Goal: Information Seeking & Learning: Learn about a topic

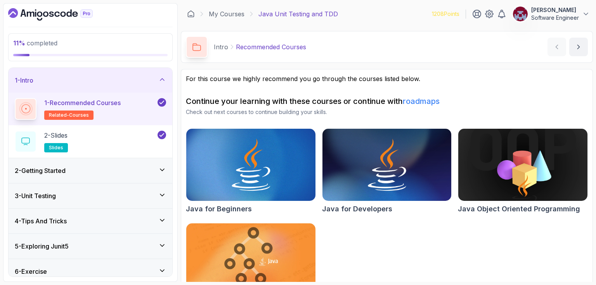
click at [61, 11] on icon "Dashboard" at bounding box center [50, 14] width 85 height 12
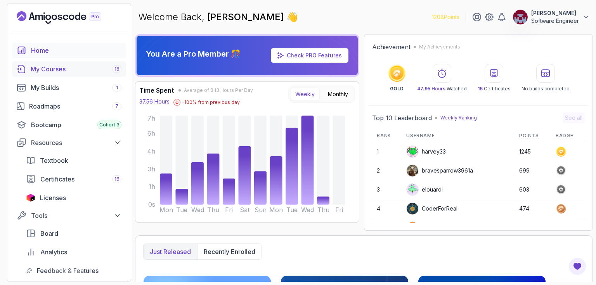
click at [58, 68] on div "My Courses 18" at bounding box center [76, 68] width 91 height 9
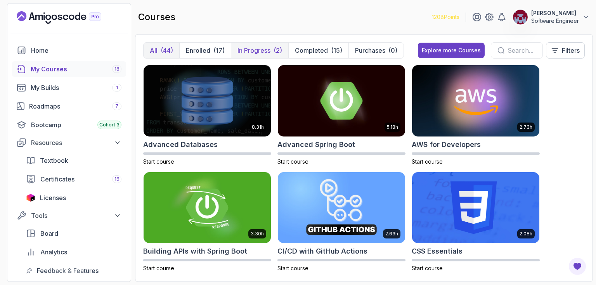
click at [256, 49] on p "In Progress" at bounding box center [253, 50] width 33 height 9
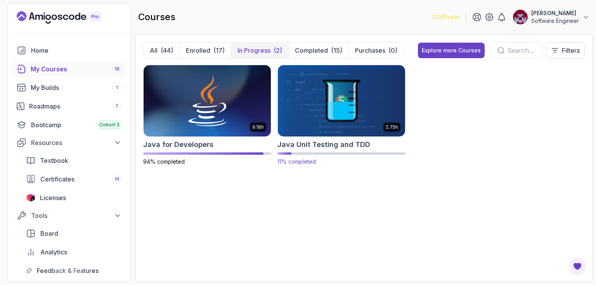
click at [328, 95] on img at bounding box center [341, 100] width 133 height 75
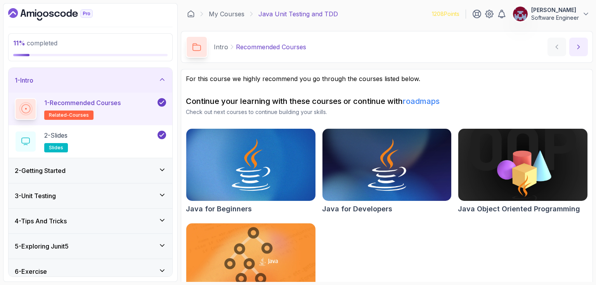
click at [581, 47] on icon "next content" at bounding box center [578, 47] width 8 height 8
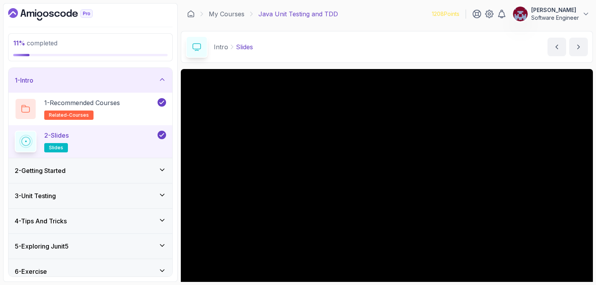
click at [163, 170] on icon at bounding box center [162, 170] width 8 height 8
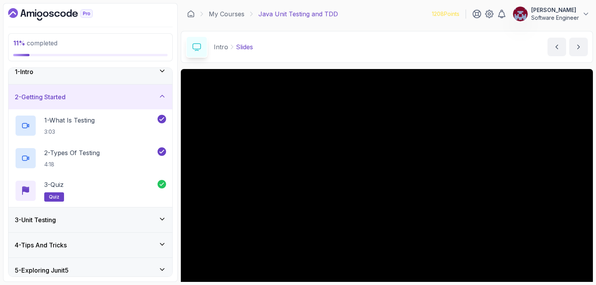
scroll to position [9, 0]
click at [162, 95] on icon at bounding box center [162, 96] width 4 height 2
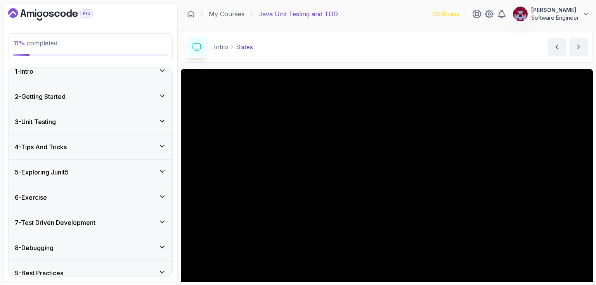
click at [161, 119] on icon at bounding box center [162, 121] width 8 height 8
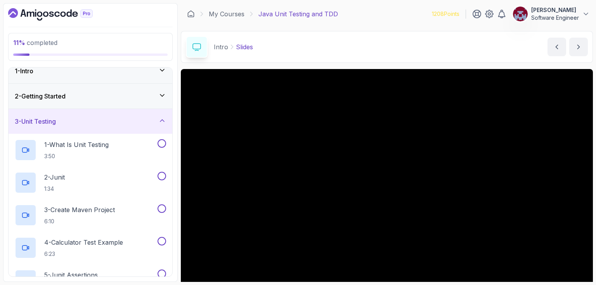
click at [166, 95] on icon at bounding box center [162, 96] width 8 height 8
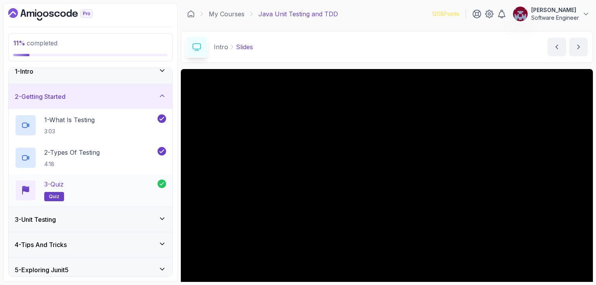
click at [99, 185] on div "3 - Quiz quiz" at bounding box center [86, 191] width 143 height 22
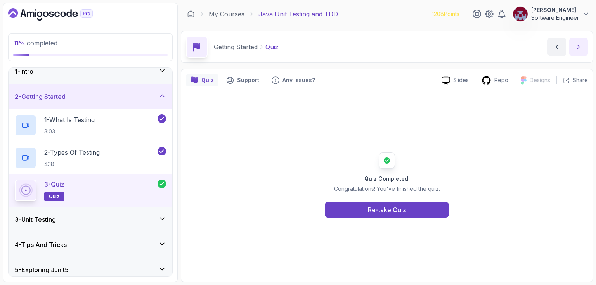
click at [580, 46] on icon "next content" at bounding box center [578, 47] width 8 height 8
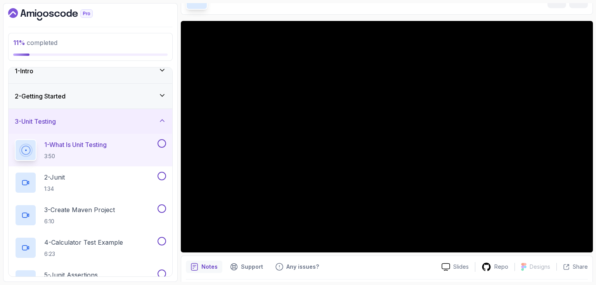
scroll to position [48, 0]
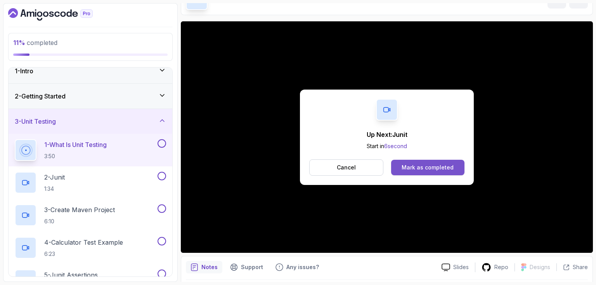
click at [447, 166] on div "Mark as completed" at bounding box center [427, 168] width 52 height 8
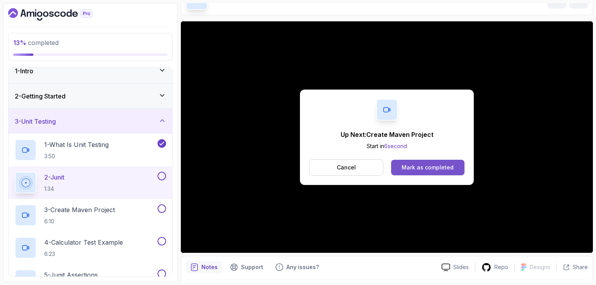
click at [426, 168] on div "Mark as completed" at bounding box center [427, 168] width 52 height 8
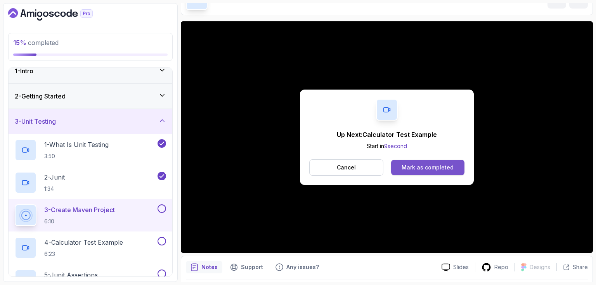
click at [426, 166] on div "Mark as completed" at bounding box center [427, 168] width 52 height 8
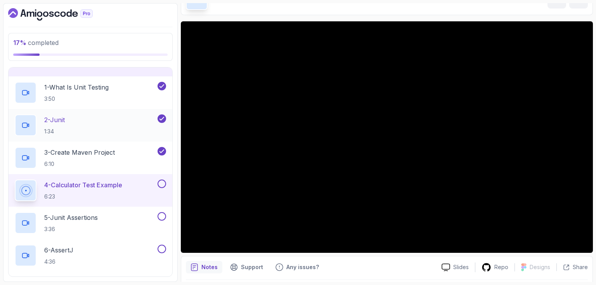
scroll to position [67, 0]
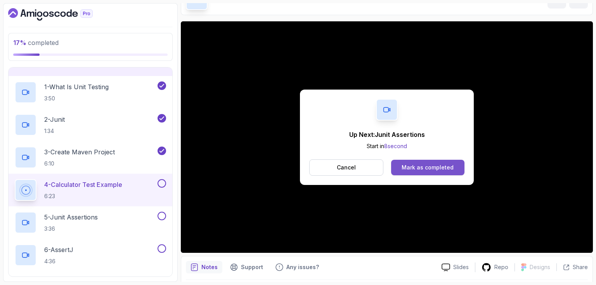
click at [440, 169] on div "Mark as completed" at bounding box center [427, 168] width 52 height 8
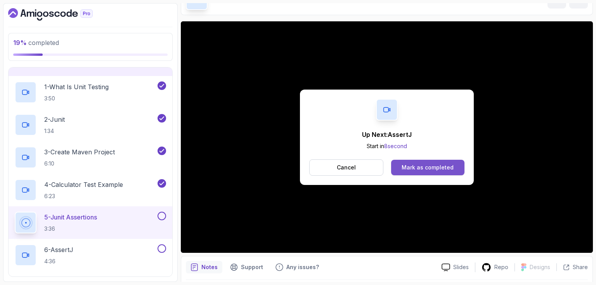
click at [438, 164] on div "Mark as completed" at bounding box center [427, 168] width 52 height 8
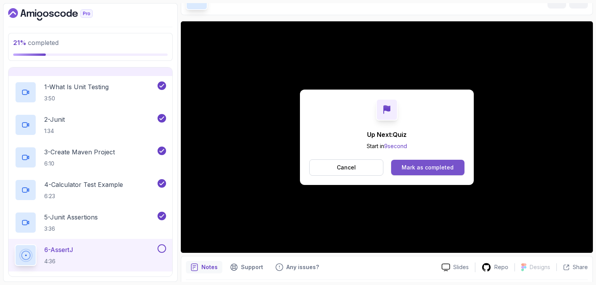
click at [426, 168] on div "Mark as completed" at bounding box center [427, 168] width 52 height 8
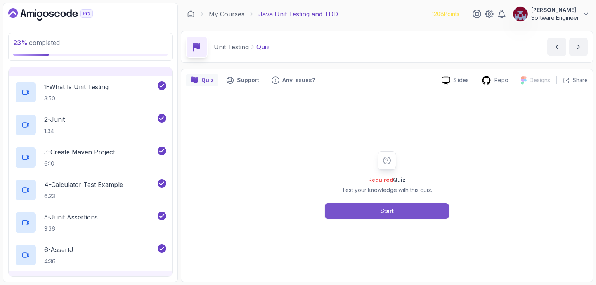
click at [390, 207] on div "Start" at bounding box center [387, 210] width 14 height 9
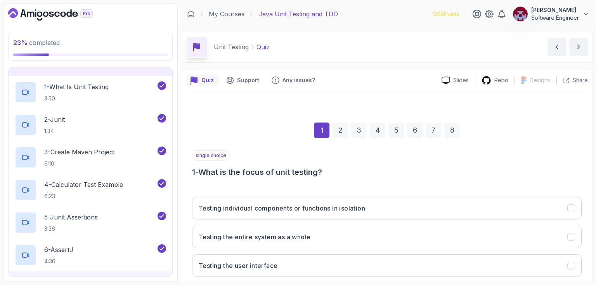
scroll to position [73, 0]
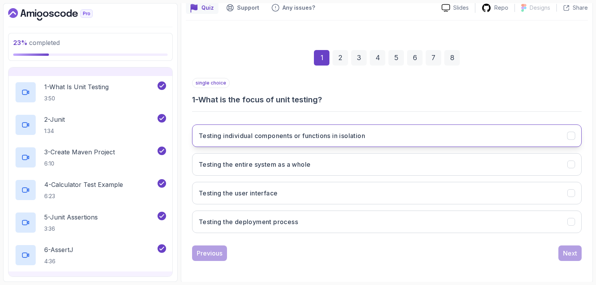
click at [318, 142] on button "Testing individual components or functions in isolation" at bounding box center [386, 135] width 389 height 22
click at [574, 256] on div "Next" at bounding box center [570, 253] width 14 height 9
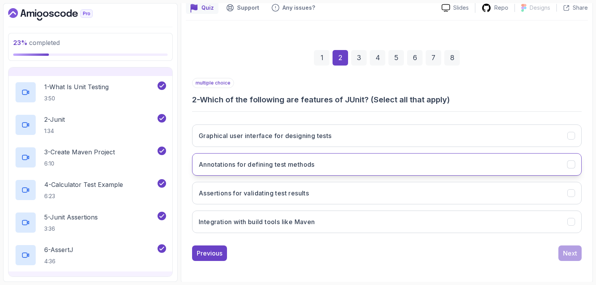
click at [317, 162] on button "Annotations for defining test methods" at bounding box center [386, 164] width 389 height 22
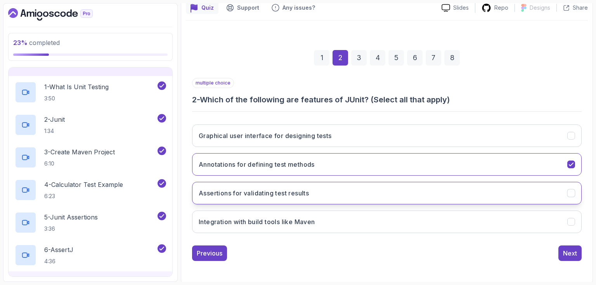
click at [304, 193] on h3 "Assertions for validating test results" at bounding box center [254, 192] width 110 height 9
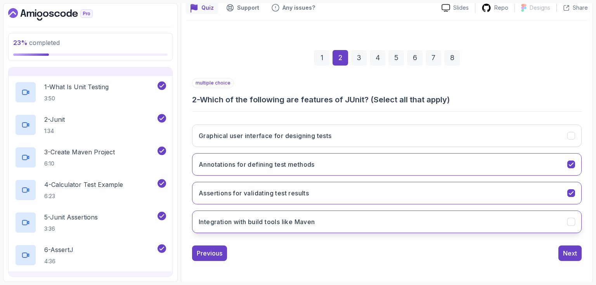
click at [299, 224] on h3 "Integration with build tools like Maven" at bounding box center [257, 221] width 116 height 9
click at [569, 251] on div "Next" at bounding box center [570, 253] width 14 height 9
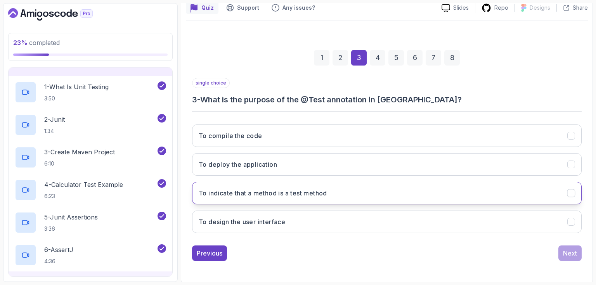
click at [292, 194] on h3 "To indicate that a method is a test method" at bounding box center [263, 192] width 128 height 9
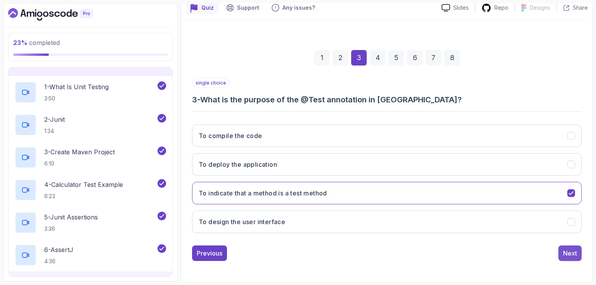
click at [571, 255] on div "Next" at bounding box center [570, 253] width 14 height 9
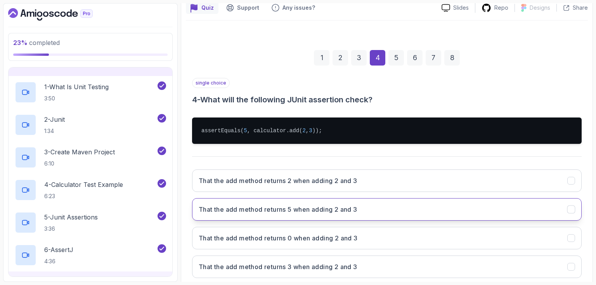
click at [302, 209] on h3 "That the add method returns 5 when adding 2 and 3" at bounding box center [278, 209] width 159 height 9
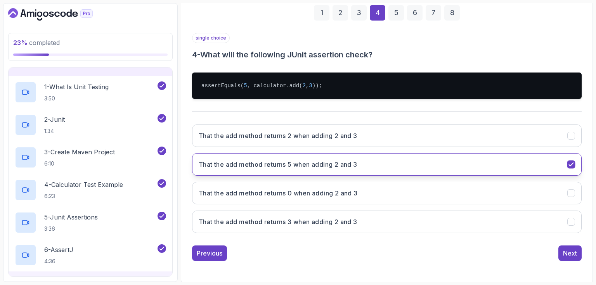
scroll to position [117, 0]
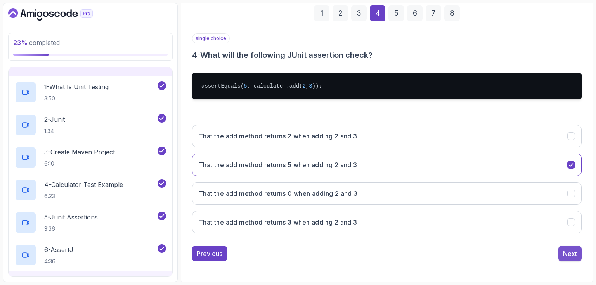
click at [570, 252] on div "Next" at bounding box center [570, 253] width 14 height 9
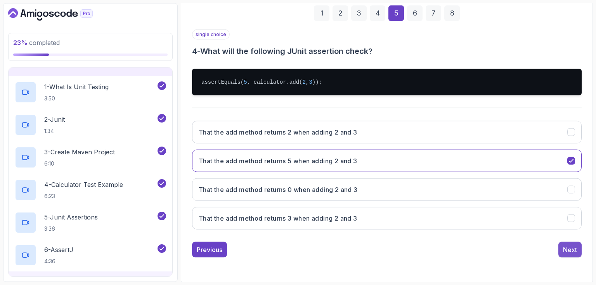
scroll to position [73, 0]
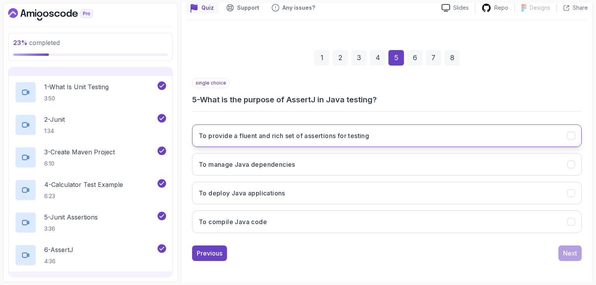
click at [323, 135] on h3 "To provide a fluent and rich set of assertions for testing" at bounding box center [284, 135] width 170 height 9
click at [574, 253] on div "Next" at bounding box center [570, 253] width 14 height 9
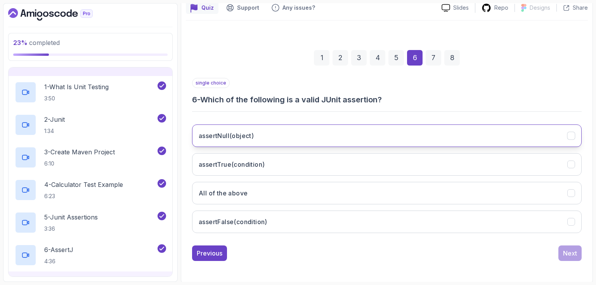
click at [239, 139] on h3 "assertNull(object)" at bounding box center [226, 135] width 55 height 9
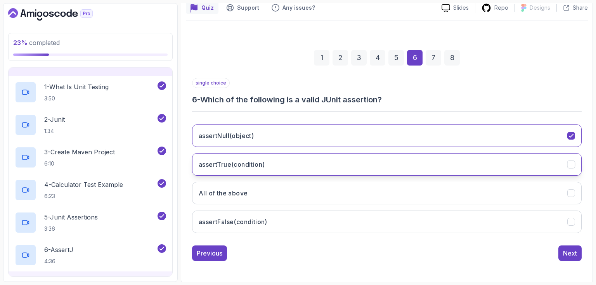
click at [232, 164] on h3 "assertTrue(condition)" at bounding box center [232, 164] width 66 height 9
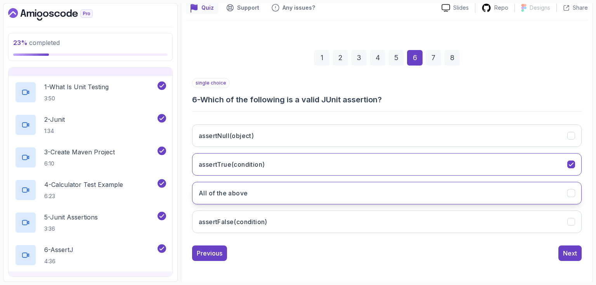
click at [240, 193] on h3 "All of the above" at bounding box center [223, 192] width 49 height 9
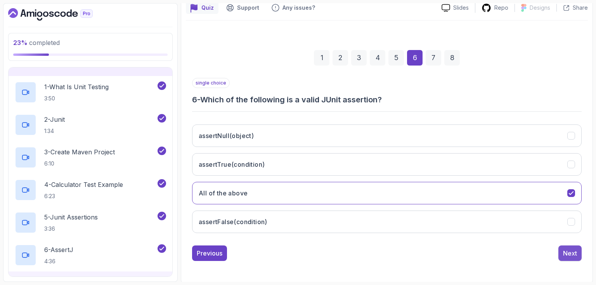
click at [568, 254] on div "Next" at bounding box center [570, 253] width 14 height 9
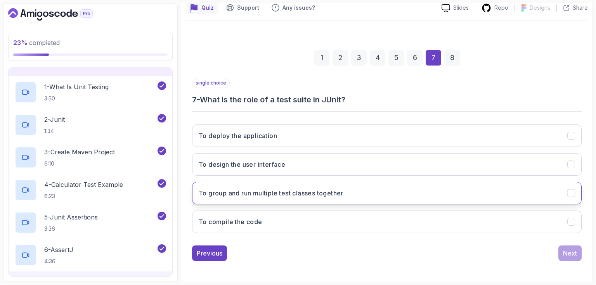
click at [299, 195] on h3 "To group and run multiple test classes together" at bounding box center [271, 192] width 145 height 9
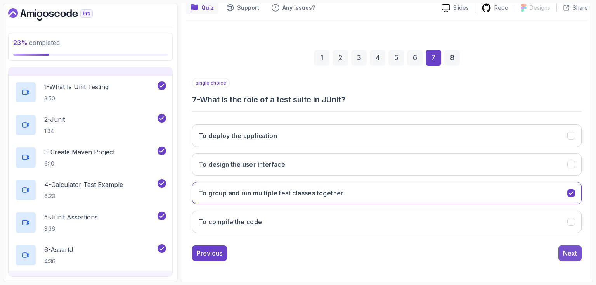
click at [571, 250] on div "Next" at bounding box center [570, 253] width 14 height 9
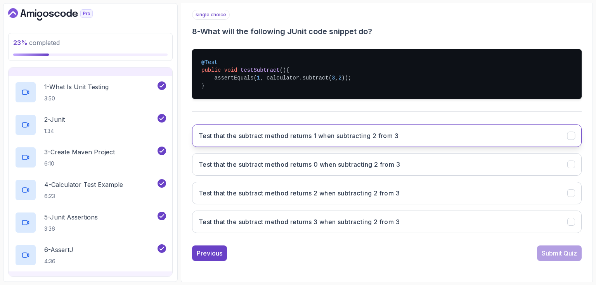
scroll to position [140, 0]
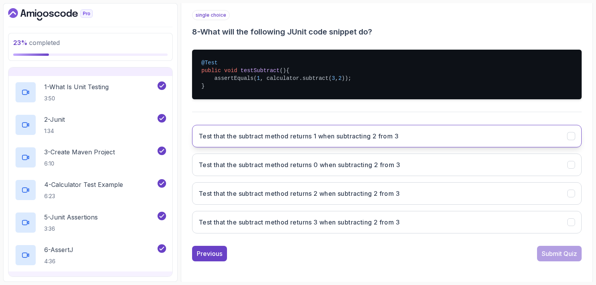
click at [343, 136] on h3 "Test that the subtract method returns 1 when subtracting 2 from 3" at bounding box center [299, 135] width 200 height 9
click at [552, 252] on div "Submit Quiz" at bounding box center [558, 253] width 35 height 9
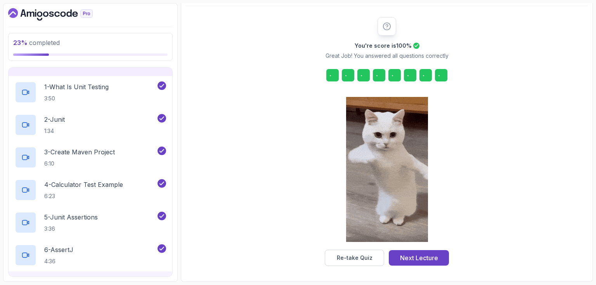
scroll to position [86, 0]
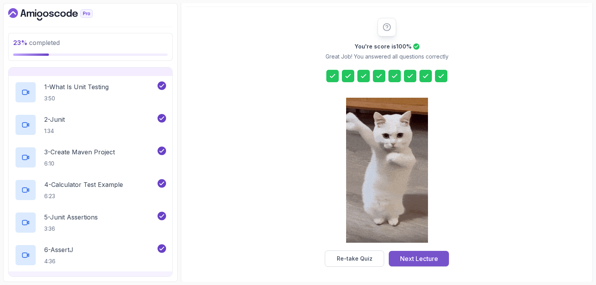
click at [420, 258] on div "Next Lecture" at bounding box center [419, 258] width 38 height 9
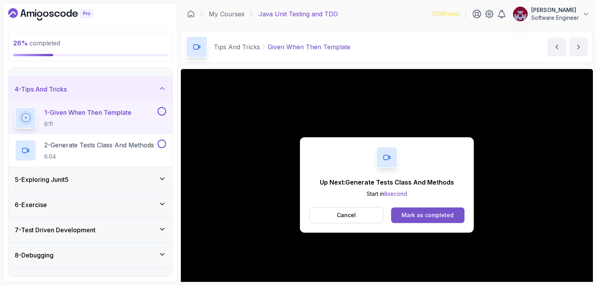
click at [444, 216] on div "Mark as completed" at bounding box center [427, 215] width 52 height 8
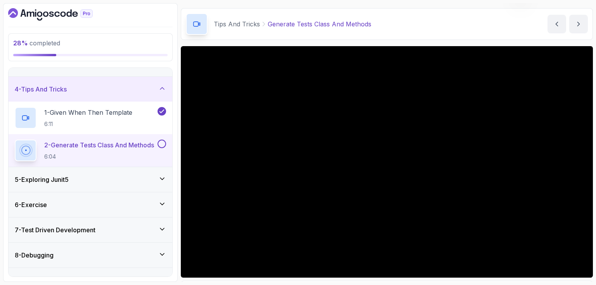
scroll to position [23, 0]
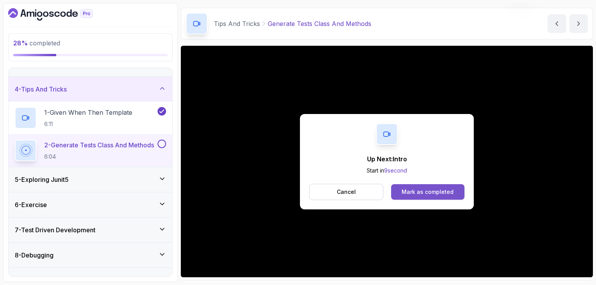
click at [425, 193] on div "Mark as completed" at bounding box center [427, 192] width 52 height 8
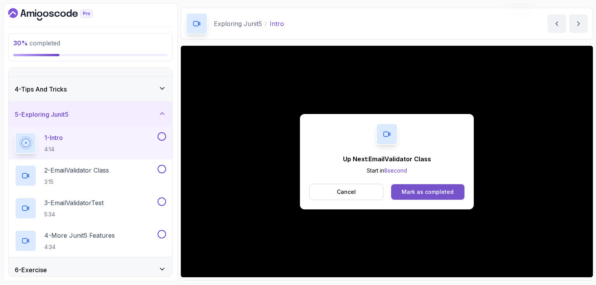
click at [419, 191] on div "Mark as completed" at bounding box center [427, 192] width 52 height 8
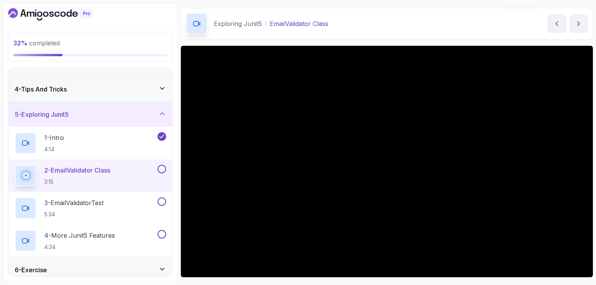
scroll to position [26, 0]
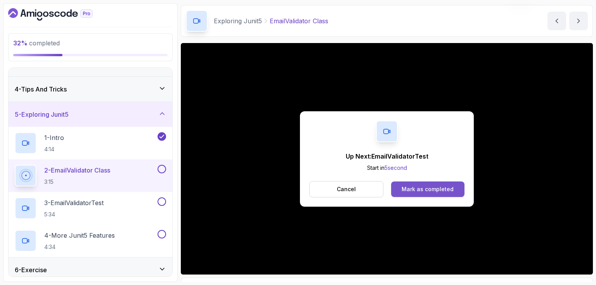
click at [429, 186] on div "Mark as completed" at bounding box center [427, 189] width 52 height 8
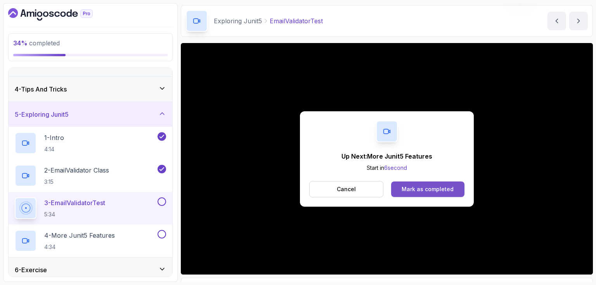
click at [430, 188] on div "Mark as completed" at bounding box center [427, 189] width 52 height 8
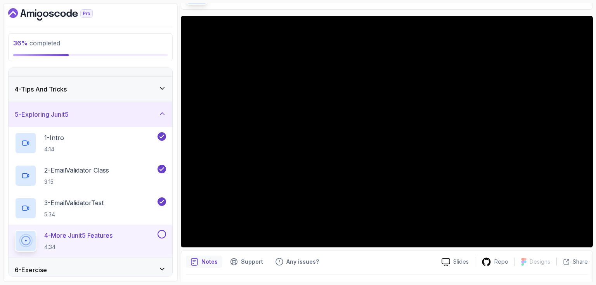
scroll to position [52, 0]
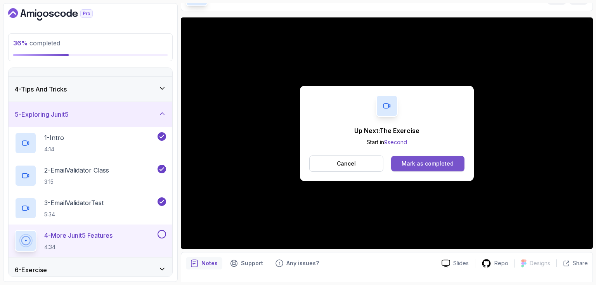
click at [437, 162] on div "Mark as completed" at bounding box center [427, 164] width 52 height 8
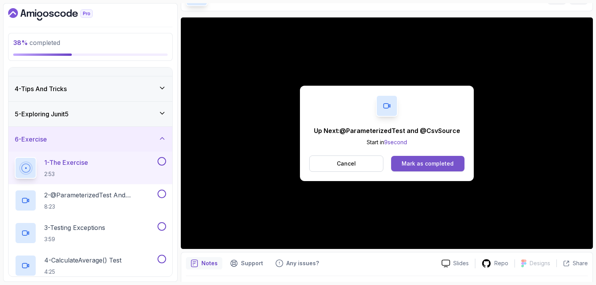
click at [428, 162] on div "Mark as completed" at bounding box center [427, 164] width 52 height 8
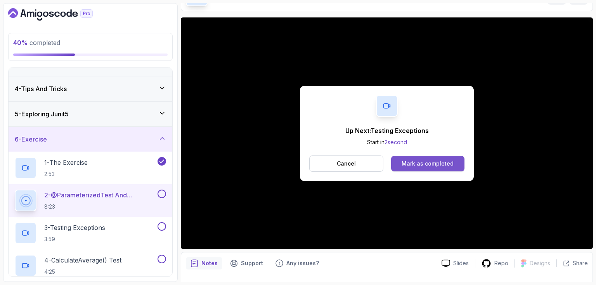
click at [420, 163] on div "Mark as completed" at bounding box center [427, 164] width 52 height 8
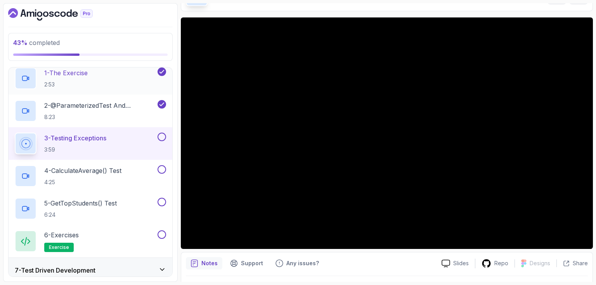
scroll to position [157, 0]
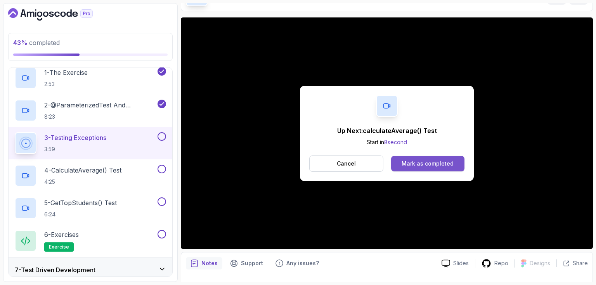
click at [417, 161] on div "Mark as completed" at bounding box center [427, 164] width 52 height 8
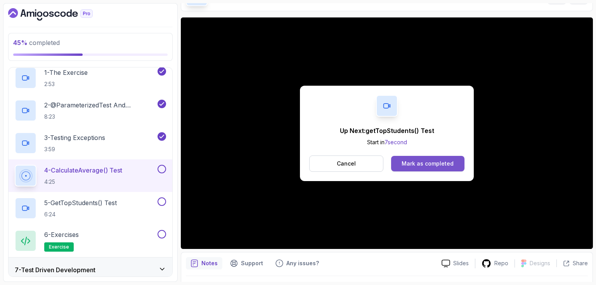
click at [430, 164] on div "Mark as completed" at bounding box center [427, 164] width 52 height 8
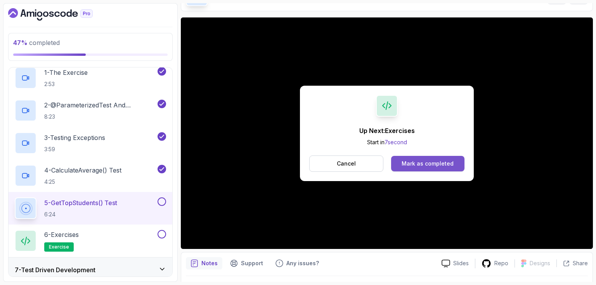
click at [417, 164] on div "Mark as completed" at bounding box center [427, 164] width 52 height 8
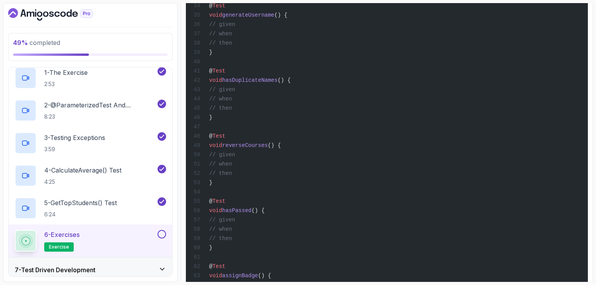
scroll to position [565, 0]
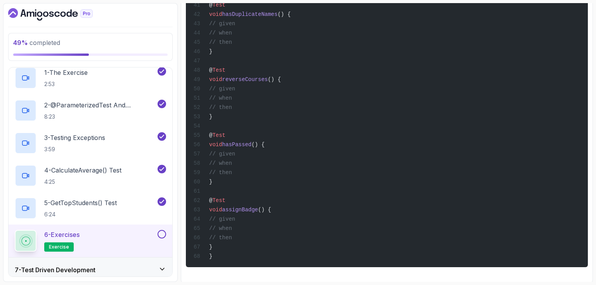
click at [161, 233] on button at bounding box center [161, 234] width 9 height 9
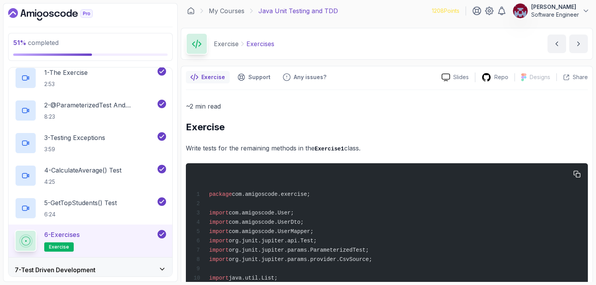
scroll to position [0, 0]
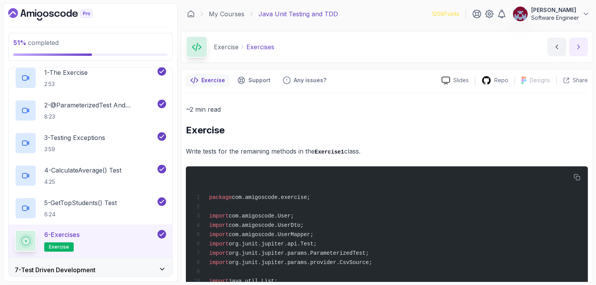
click at [577, 46] on icon "next content" at bounding box center [578, 47] width 8 height 8
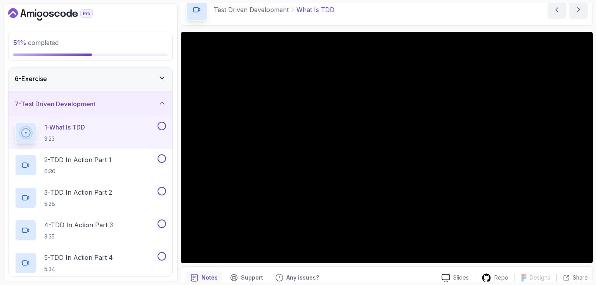
scroll to position [39, 0]
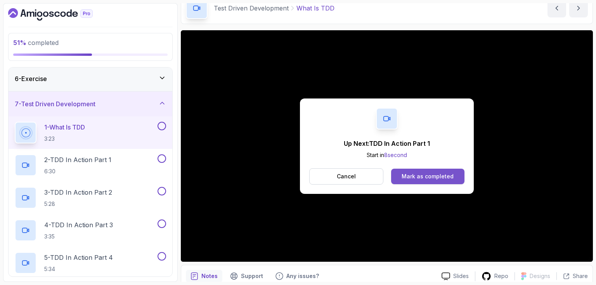
click at [416, 175] on div "Mark as completed" at bounding box center [427, 177] width 52 height 8
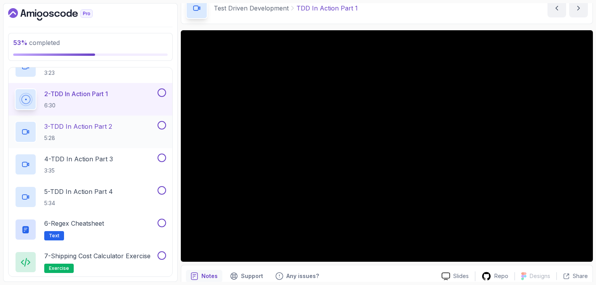
scroll to position [194, 0]
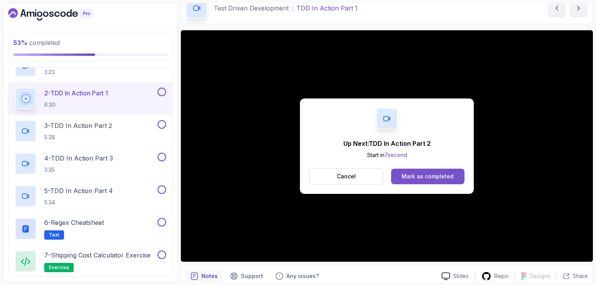
click at [425, 176] on div "Mark as completed" at bounding box center [427, 177] width 52 height 8
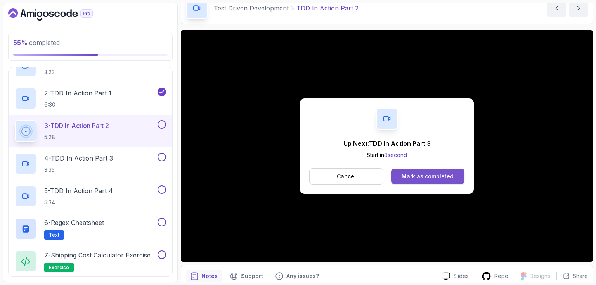
click at [408, 173] on div "Mark as completed" at bounding box center [427, 177] width 52 height 8
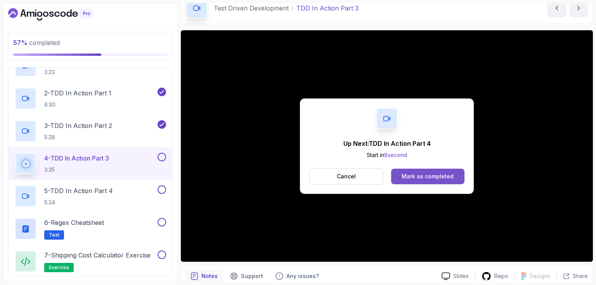
click at [422, 174] on div "Mark as completed" at bounding box center [427, 177] width 52 height 8
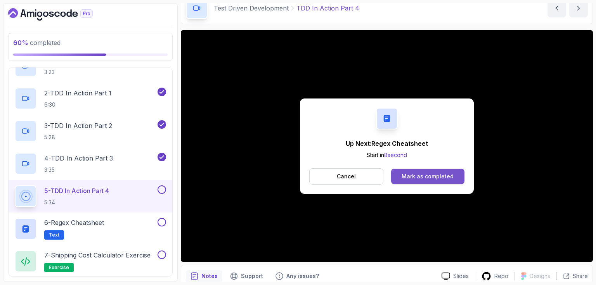
click at [423, 178] on div "Mark as completed" at bounding box center [427, 177] width 52 height 8
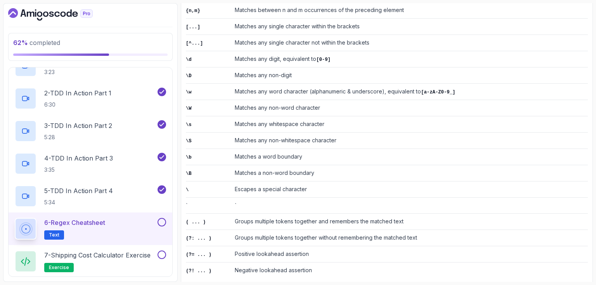
scroll to position [287, 0]
click at [162, 220] on button at bounding box center [161, 222] width 9 height 9
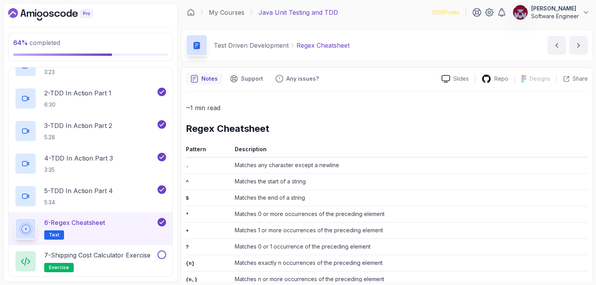
scroll to position [0, 0]
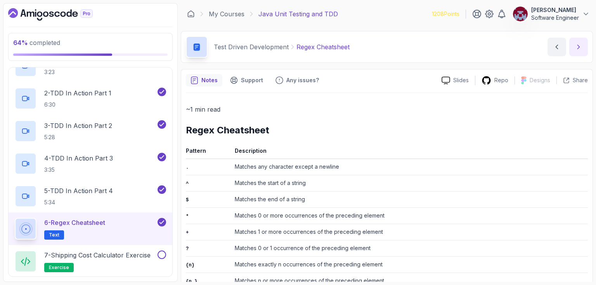
click at [578, 43] on icon "next content" at bounding box center [578, 47] width 8 height 8
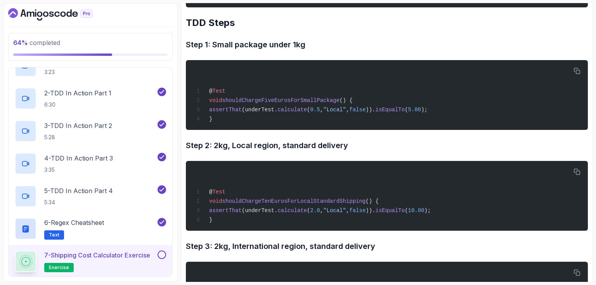
scroll to position [806, 0]
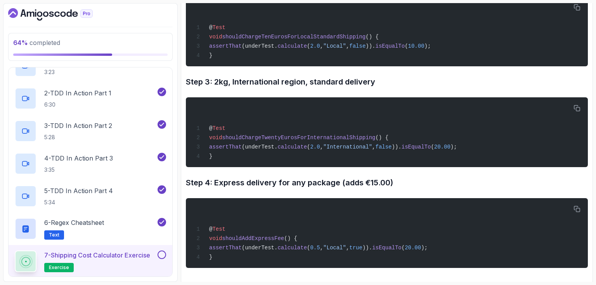
drag, startPoint x: 379, startPoint y: 149, endPoint x: 320, endPoint y: 170, distance: 62.3
click at [159, 252] on button at bounding box center [161, 254] width 9 height 9
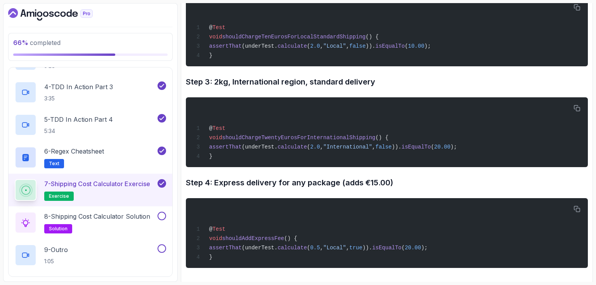
scroll to position [340, 0]
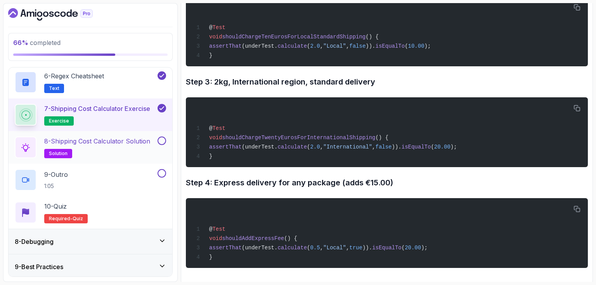
click at [119, 141] on p "8 - Shipping Cost Calculator Solution" at bounding box center [97, 140] width 106 height 9
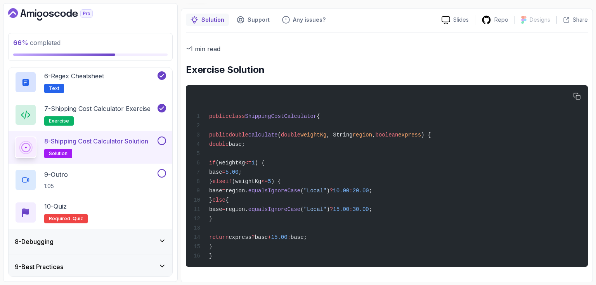
click at [300, 188] on span "equalsIgnoreCase" at bounding box center [274, 191] width 52 height 6
click at [161, 138] on button at bounding box center [161, 140] width 9 height 9
click at [127, 172] on div "9 - Outro 1:05" at bounding box center [85, 180] width 141 height 22
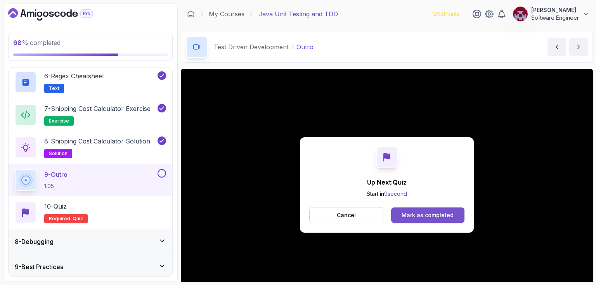
click at [419, 215] on div "Mark as completed" at bounding box center [427, 215] width 52 height 8
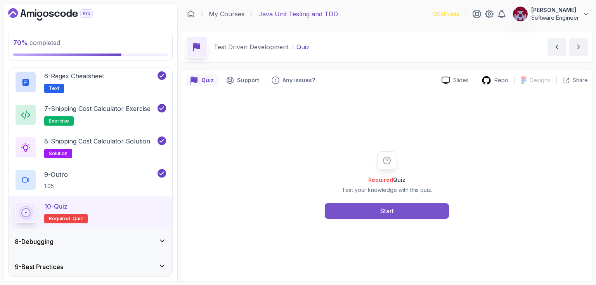
click at [416, 210] on button "Start" at bounding box center [387, 211] width 124 height 16
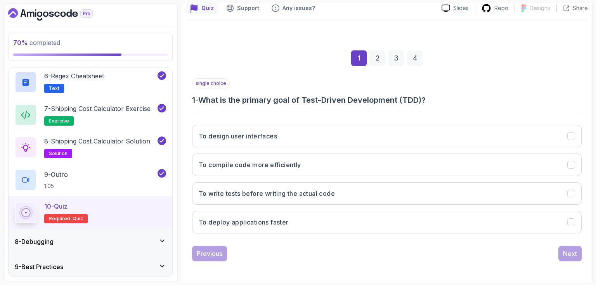
scroll to position [71, 0]
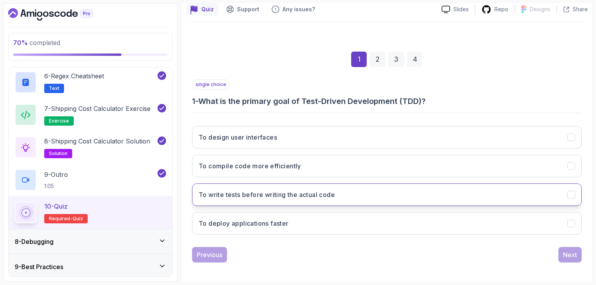
click at [304, 197] on h3 "To write tests before writing the actual code" at bounding box center [267, 194] width 136 height 9
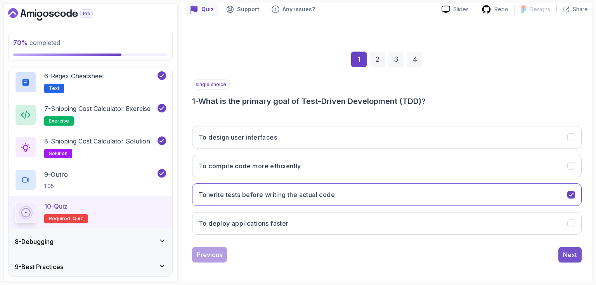
click at [568, 252] on div "Next" at bounding box center [570, 254] width 14 height 9
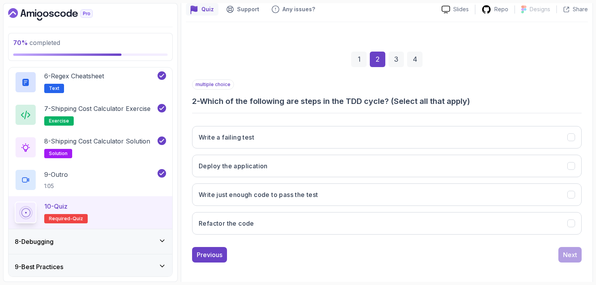
scroll to position [73, 0]
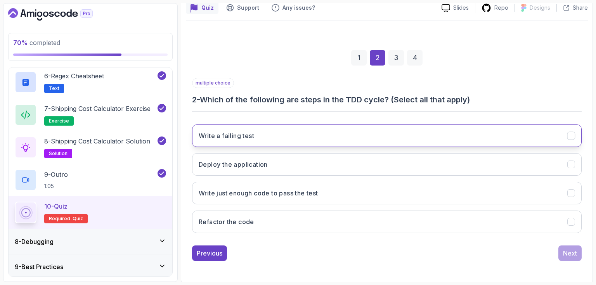
click at [273, 138] on button "Write a failing test" at bounding box center [386, 135] width 389 height 22
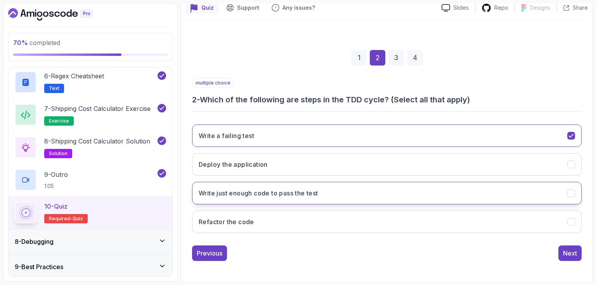
click at [265, 193] on h3 "Write just enough code to pass the test" at bounding box center [258, 192] width 119 height 9
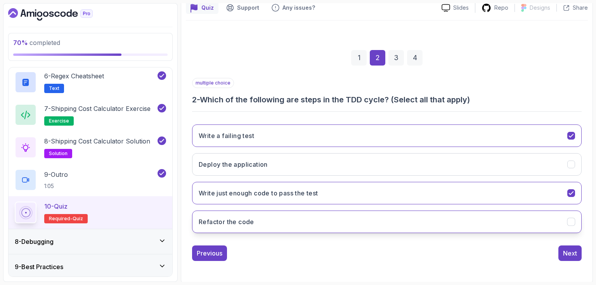
click at [264, 218] on button "Refactor the code" at bounding box center [386, 222] width 389 height 22
click at [569, 256] on div "Next" at bounding box center [570, 253] width 14 height 9
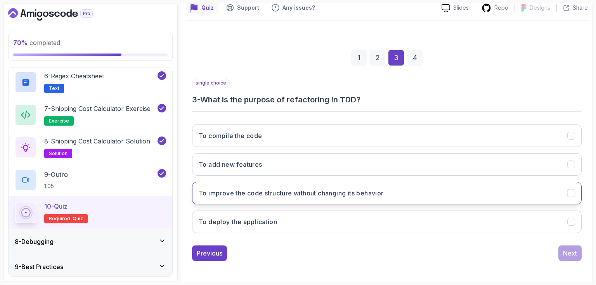
click at [279, 191] on h3 "To improve the code structure without changing its behavior" at bounding box center [291, 192] width 185 height 9
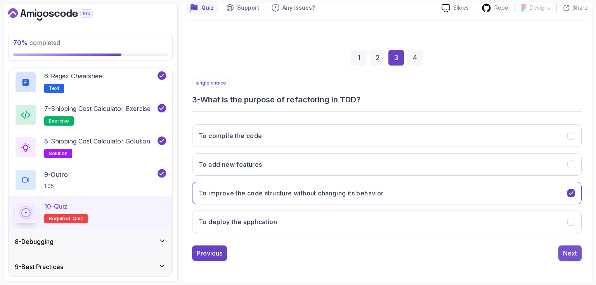
click at [569, 251] on div "Next" at bounding box center [570, 253] width 14 height 9
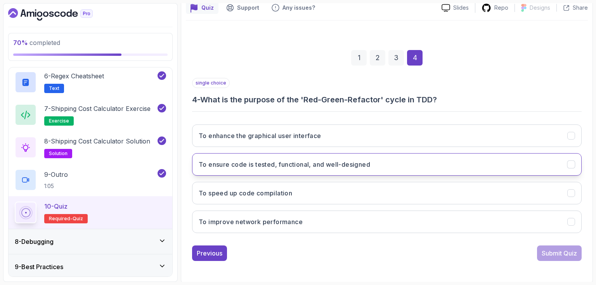
click at [307, 163] on h3 "To ensure code is tested, functional, and well-designed" at bounding box center [284, 164] width 171 height 9
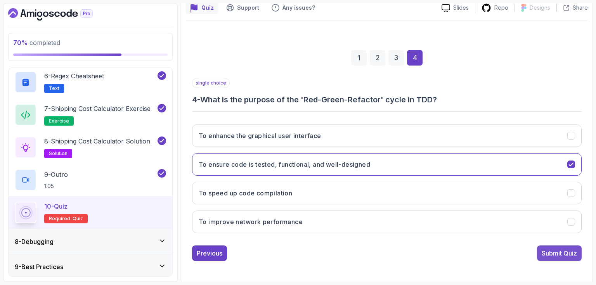
click at [552, 251] on div "Submit Quiz" at bounding box center [558, 253] width 35 height 9
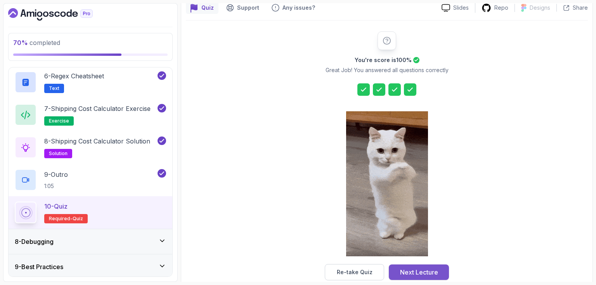
click at [430, 268] on div "Next Lecture" at bounding box center [419, 272] width 38 height 9
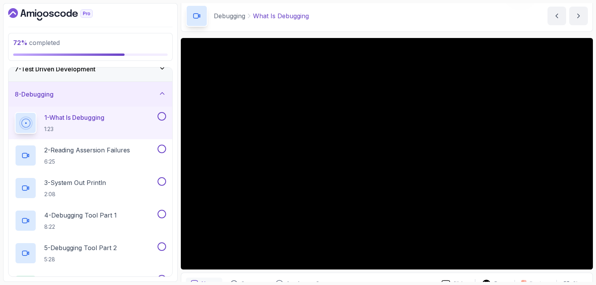
scroll to position [31, 0]
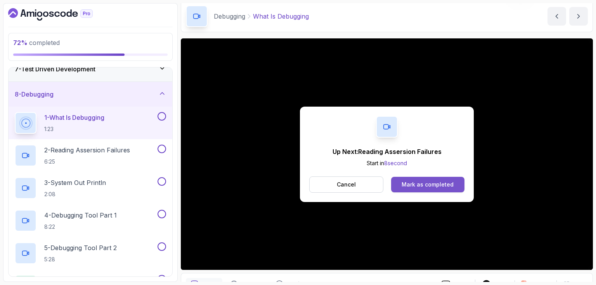
click at [424, 184] on div "Mark as completed" at bounding box center [427, 185] width 52 height 8
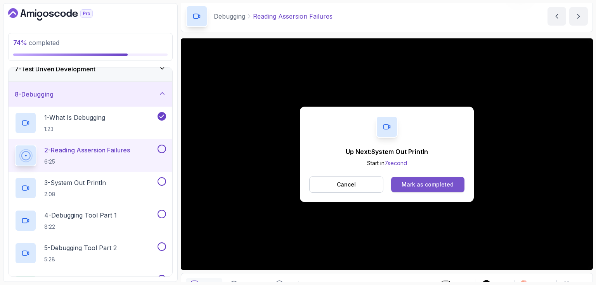
click at [459, 186] on button "Mark as completed" at bounding box center [427, 185] width 73 height 16
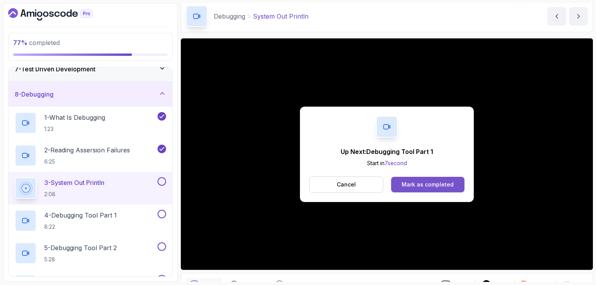
click at [422, 183] on div "Mark as completed" at bounding box center [427, 185] width 52 height 8
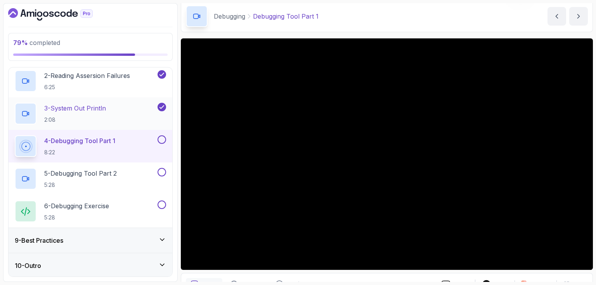
scroll to position [237, 0]
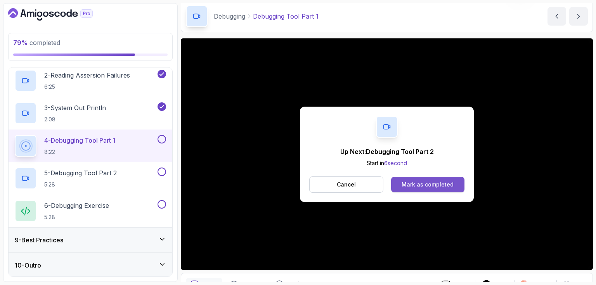
click at [414, 181] on div "Mark as completed" at bounding box center [427, 185] width 52 height 8
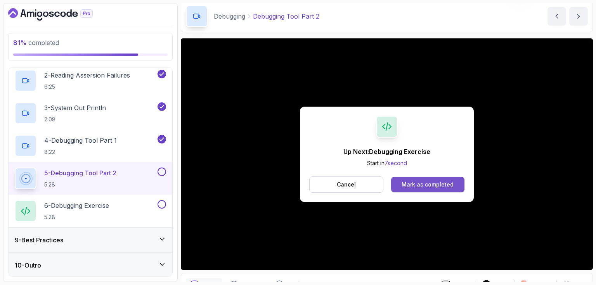
click at [417, 184] on div "Mark as completed" at bounding box center [427, 185] width 52 height 8
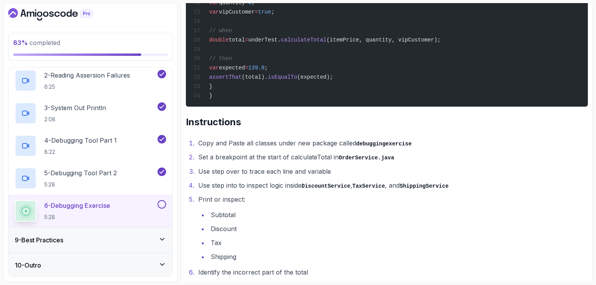
scroll to position [1287, 0]
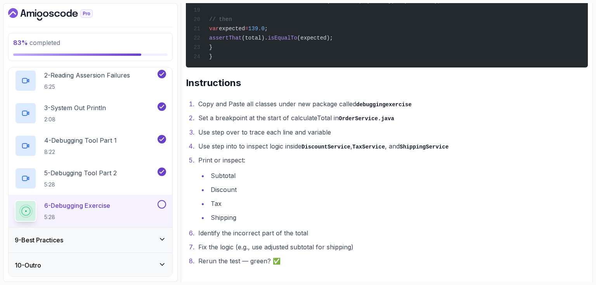
click at [161, 206] on button at bounding box center [161, 204] width 9 height 9
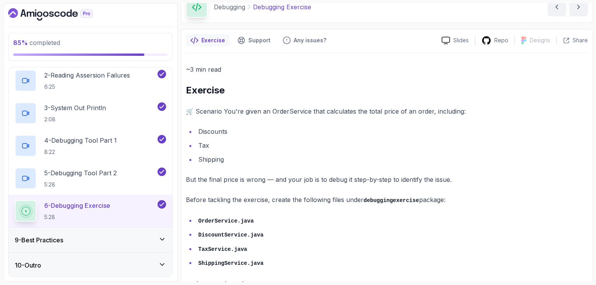
scroll to position [0, 0]
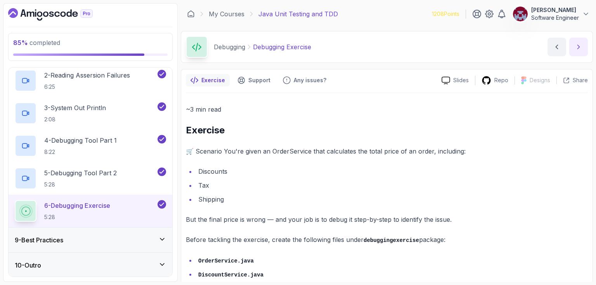
click at [582, 48] on icon "next content" at bounding box center [578, 47] width 8 height 8
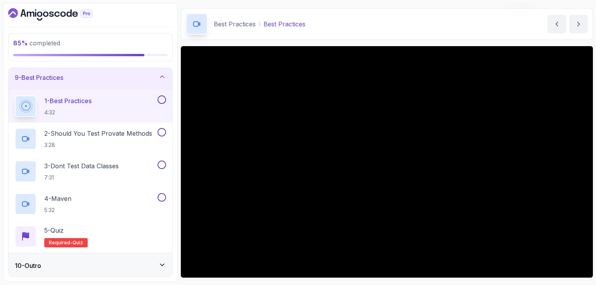
scroll to position [23, 0]
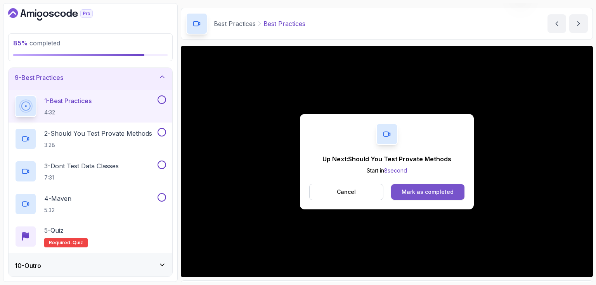
click at [418, 190] on div "Mark as completed" at bounding box center [427, 192] width 52 height 8
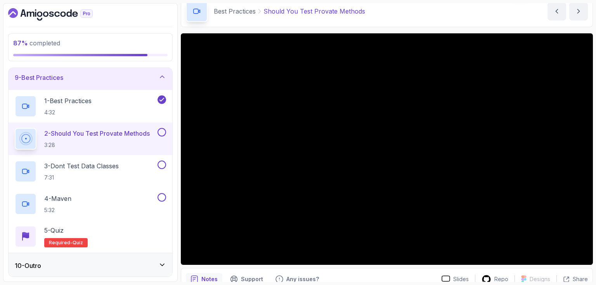
scroll to position [35, 0]
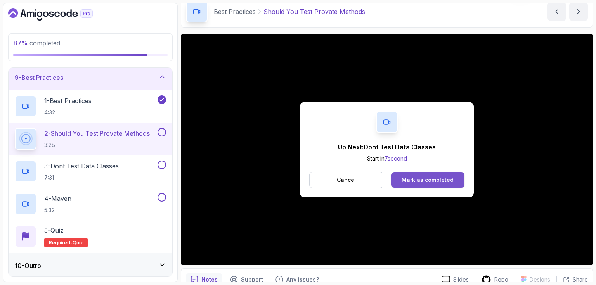
click at [422, 178] on div "Mark as completed" at bounding box center [427, 180] width 52 height 8
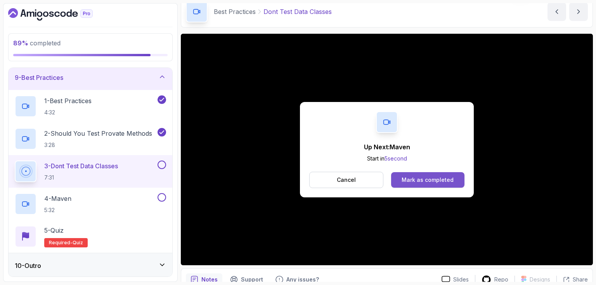
click at [425, 182] on div "Mark as completed" at bounding box center [427, 180] width 52 height 8
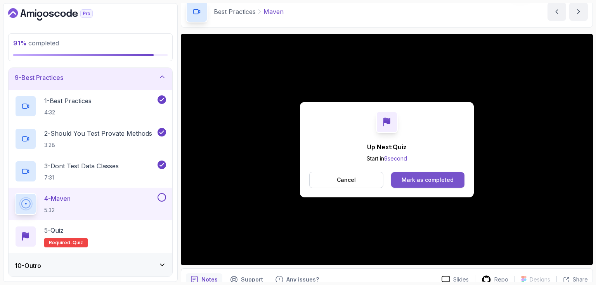
click at [420, 182] on div "Mark as completed" at bounding box center [427, 180] width 52 height 8
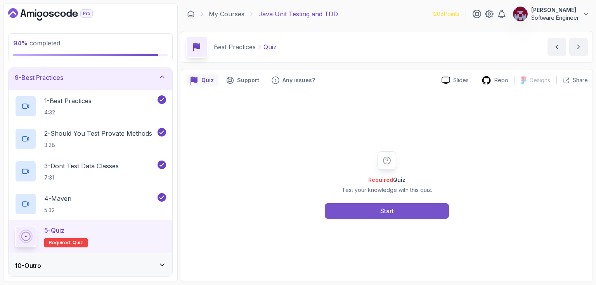
click at [384, 211] on div "Start" at bounding box center [387, 210] width 14 height 9
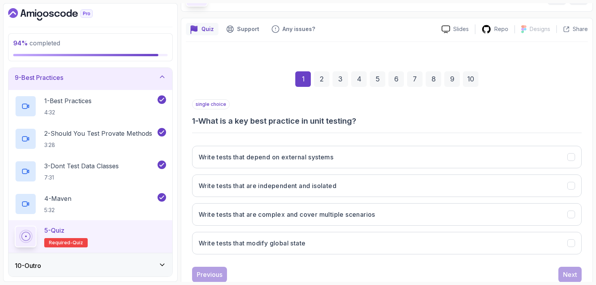
scroll to position [73, 0]
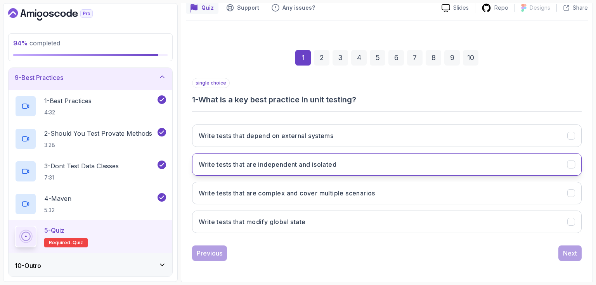
click at [321, 157] on button "Write tests that are independent and isolated" at bounding box center [386, 164] width 389 height 22
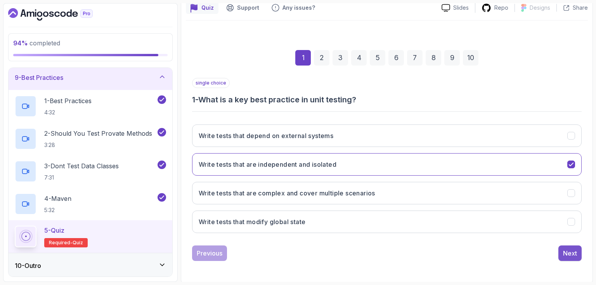
click at [569, 254] on div "Next" at bounding box center [570, 253] width 14 height 9
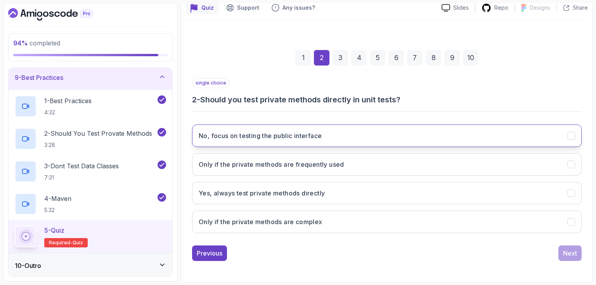
click at [313, 136] on h3 "No, focus on testing the public interface" at bounding box center [260, 135] width 123 height 9
click at [571, 251] on div "Next" at bounding box center [570, 253] width 14 height 9
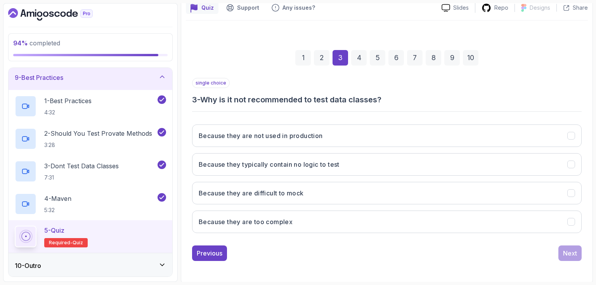
click at [316, 256] on div "Previous Next" at bounding box center [386, 253] width 389 height 16
click at [320, 167] on h3 "Because they typically contain no logic to test" at bounding box center [269, 164] width 141 height 9
click at [566, 254] on div "Next" at bounding box center [570, 253] width 14 height 9
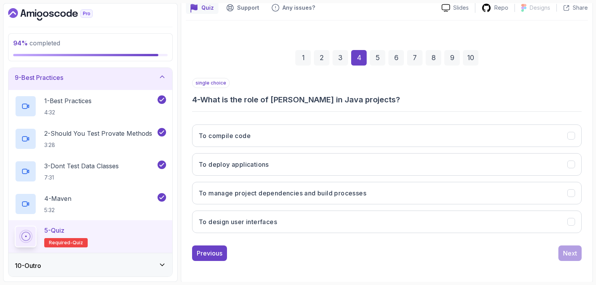
click at [409, 249] on div "Previous Next" at bounding box center [386, 253] width 389 height 16
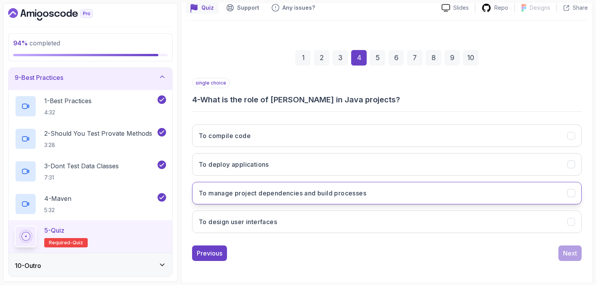
click at [344, 193] on h3 "To manage project dependencies and build processes" at bounding box center [282, 192] width 167 height 9
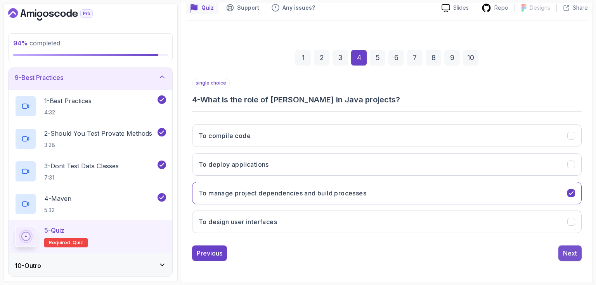
click at [566, 251] on div "Next" at bounding box center [570, 253] width 14 height 9
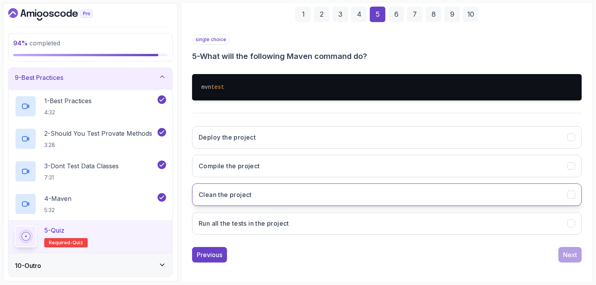
scroll to position [117, 0]
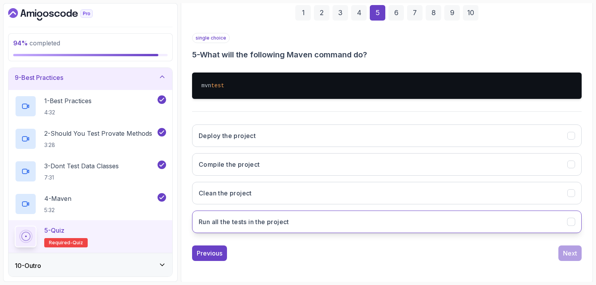
click at [359, 222] on button "Run all the tests in the project" at bounding box center [386, 222] width 389 height 22
click at [570, 252] on div "Next" at bounding box center [570, 253] width 14 height 9
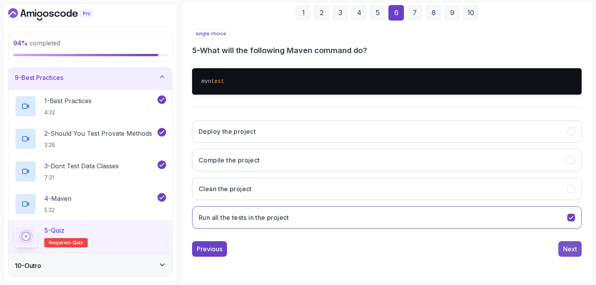
scroll to position [73, 0]
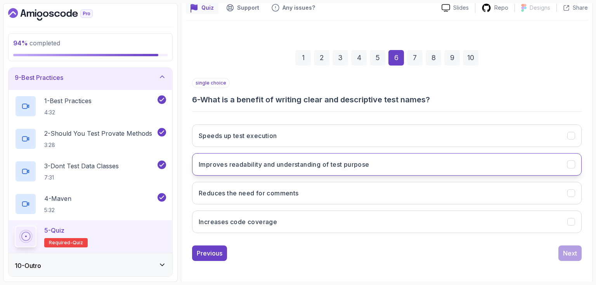
click at [331, 161] on h3 "Improves readability and understanding of test purpose" at bounding box center [284, 164] width 171 height 9
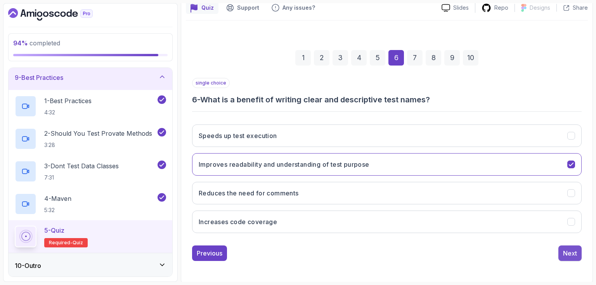
click at [565, 256] on div "Next" at bounding box center [570, 253] width 14 height 9
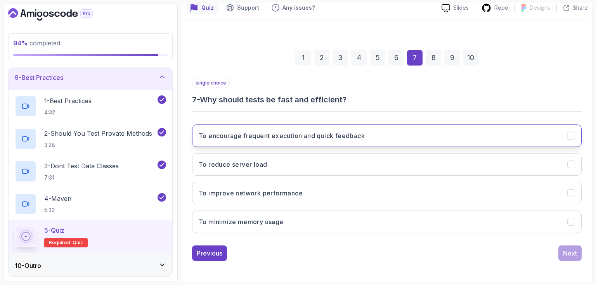
click at [360, 136] on h3 "To encourage frequent execution and quick feedback" at bounding box center [282, 135] width 166 height 9
click at [570, 252] on div "Next" at bounding box center [570, 253] width 14 height 9
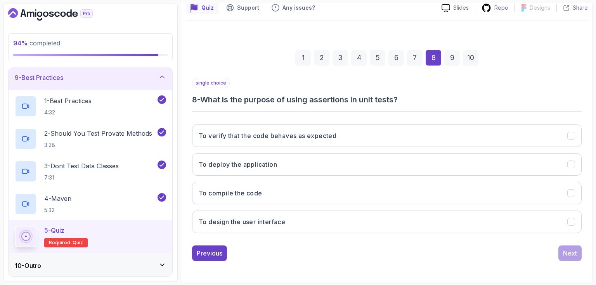
click at [320, 257] on div "Previous Next" at bounding box center [386, 253] width 389 height 16
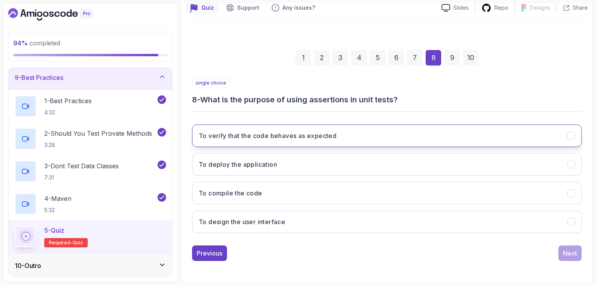
click at [307, 133] on h3 "To verify that the code behaves as expected" at bounding box center [268, 135] width 138 height 9
click at [568, 249] on div "Next" at bounding box center [570, 253] width 14 height 9
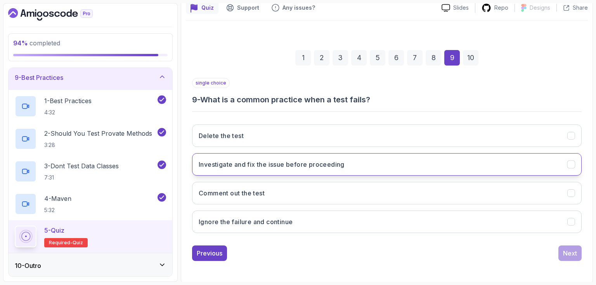
click at [300, 158] on button "Investigate and fix the issue before proceeding" at bounding box center [386, 164] width 389 height 22
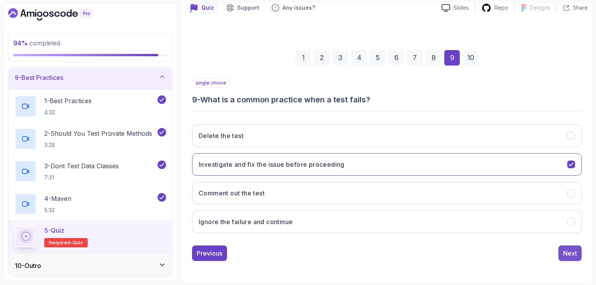
click at [566, 250] on div "Next" at bounding box center [570, 253] width 14 height 9
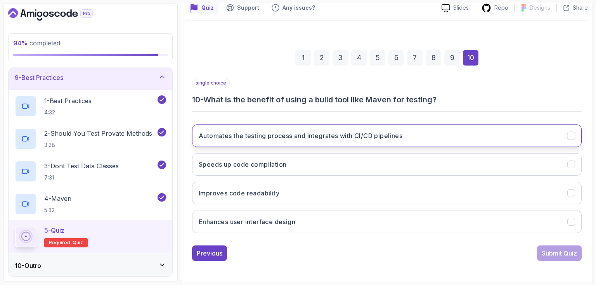
click at [285, 140] on button "Automates the testing process and integrates with CI/CD pipelines" at bounding box center [386, 135] width 389 height 22
click at [573, 249] on div "Submit Quiz" at bounding box center [558, 253] width 35 height 9
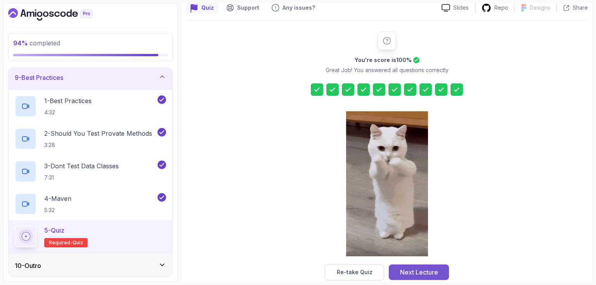
click at [419, 271] on div "Next Lecture" at bounding box center [419, 272] width 38 height 9
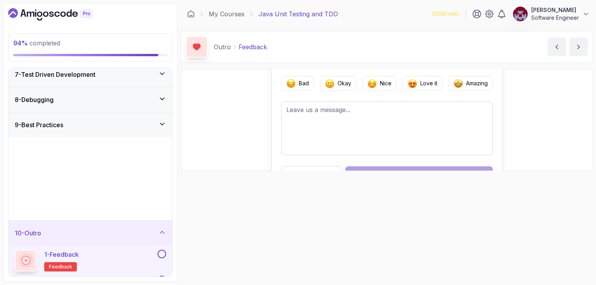
scroll to position [107, 0]
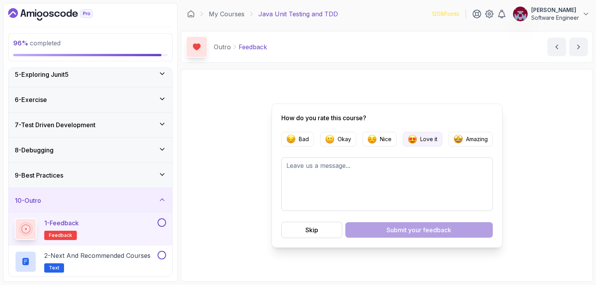
click at [421, 139] on p "Love it" at bounding box center [428, 139] width 17 height 8
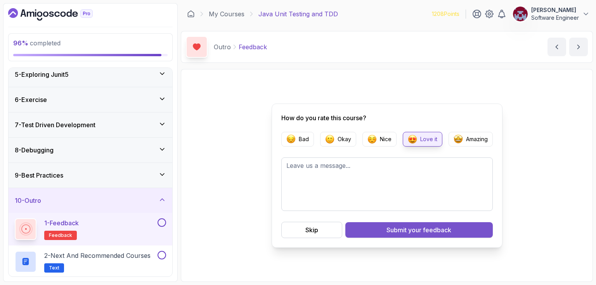
click at [399, 228] on div "Submit your feedback" at bounding box center [418, 229] width 65 height 9
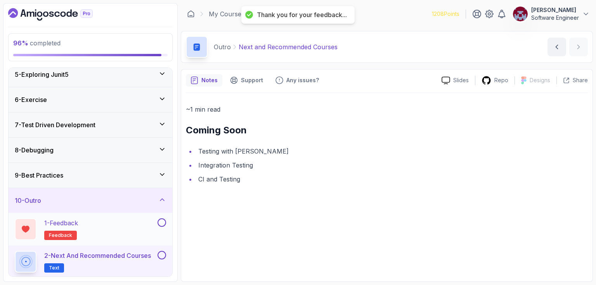
click at [165, 219] on button at bounding box center [161, 222] width 9 height 9
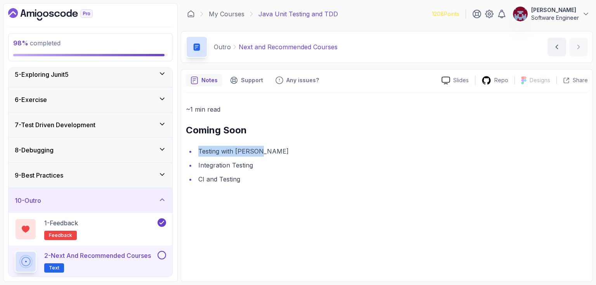
drag, startPoint x: 258, startPoint y: 150, endPoint x: 197, endPoint y: 148, distance: 60.5
click at [197, 148] on li "Testing with [PERSON_NAME]" at bounding box center [392, 151] width 392 height 11
drag, startPoint x: 197, startPoint y: 163, endPoint x: 242, endPoint y: 180, distance: 47.1
click at [242, 180] on ul "Testing with Mockito Integration Testing CI and Testing" at bounding box center [387, 165] width 402 height 39
click at [242, 180] on li "CI and Testing" at bounding box center [392, 179] width 392 height 11
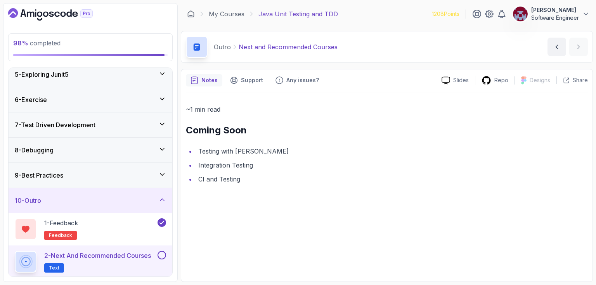
click at [164, 251] on button at bounding box center [161, 255] width 9 height 9
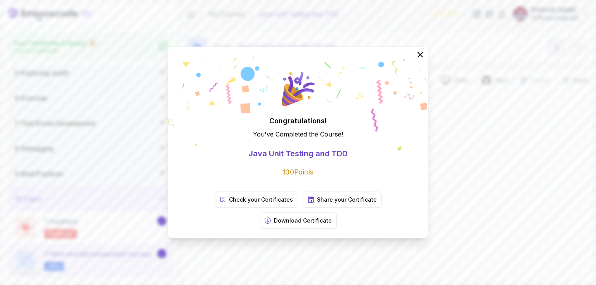
scroll to position [104, 0]
click at [419, 57] on icon at bounding box center [419, 54] width 5 height 5
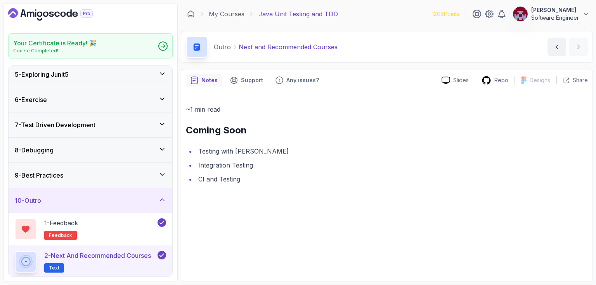
click at [64, 10] on icon "Dashboard" at bounding box center [50, 14] width 85 height 12
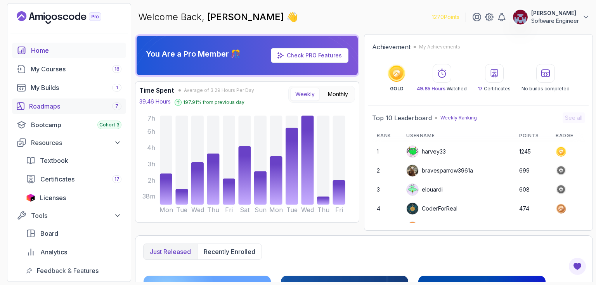
click at [57, 105] on div "Roadmaps 7" at bounding box center [75, 106] width 92 height 9
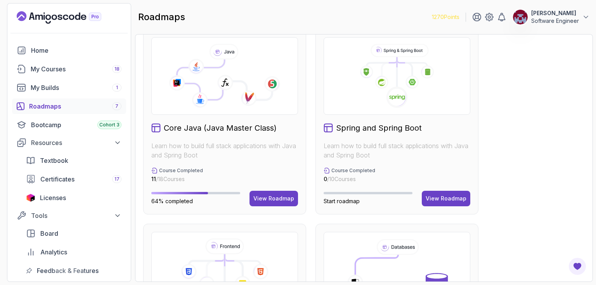
scroll to position [208, 0]
click at [262, 198] on div "View Roadmap" at bounding box center [273, 199] width 41 height 8
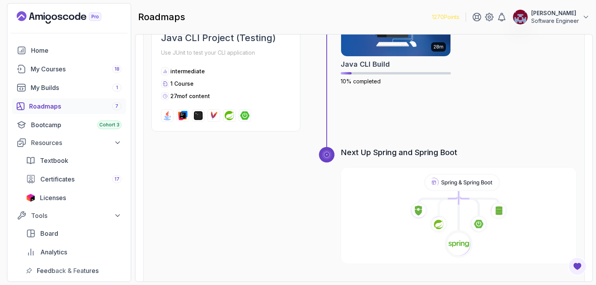
scroll to position [2484, 0]
